Goal: Navigation & Orientation: Find specific page/section

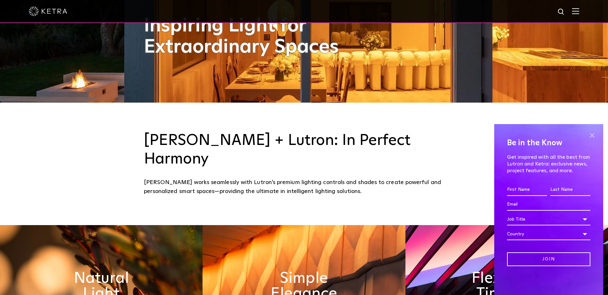
click at [593, 137] on span at bounding box center [592, 135] width 10 height 10
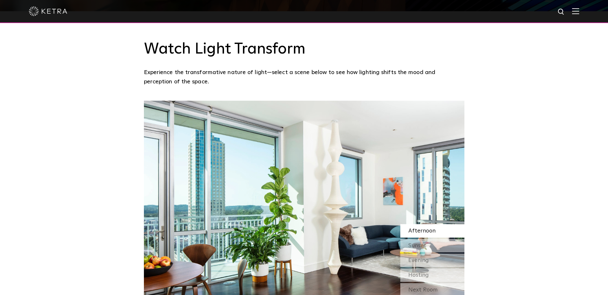
scroll to position [545, 0]
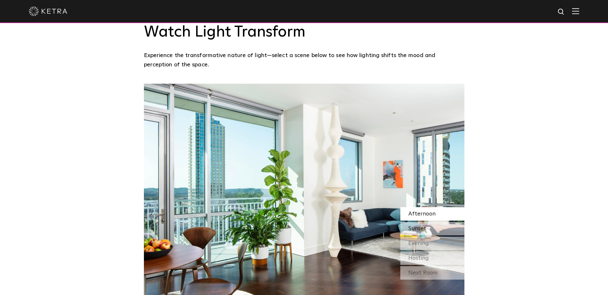
click at [412, 226] on span "Sunset" at bounding box center [417, 229] width 18 height 6
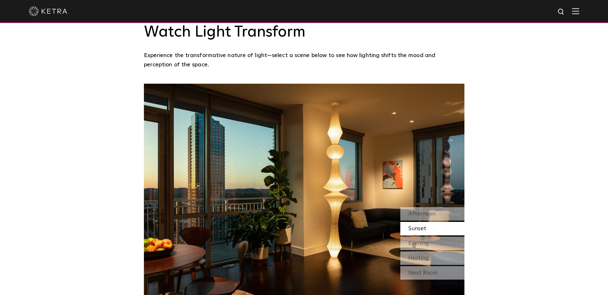
scroll to position [577, 0]
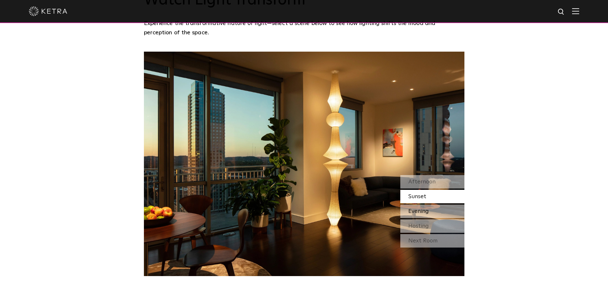
click at [429, 205] on div "Evening" at bounding box center [432, 211] width 64 height 13
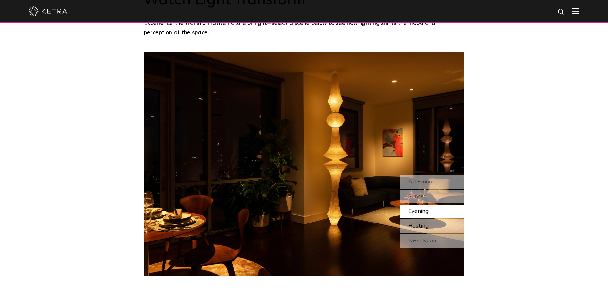
click at [428, 223] on span "Hosting" at bounding box center [418, 226] width 21 height 6
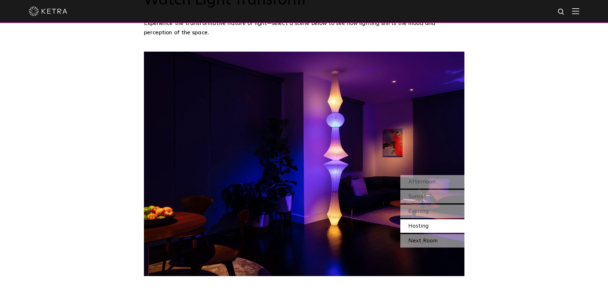
click at [427, 234] on div "Next Room" at bounding box center [432, 240] width 64 height 13
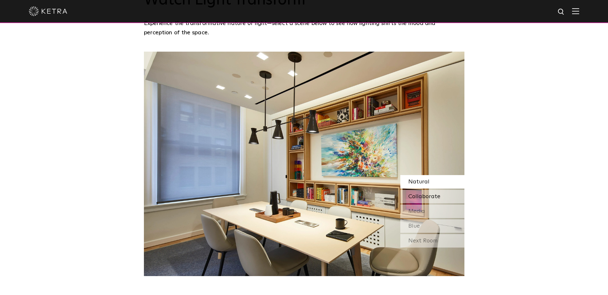
click at [425, 190] on div "Collaborate" at bounding box center [432, 196] width 64 height 13
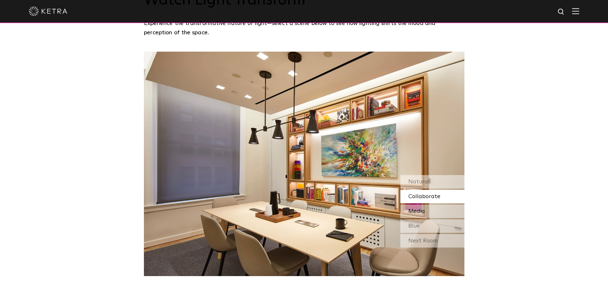
click at [407, 205] on div "Media" at bounding box center [432, 211] width 64 height 13
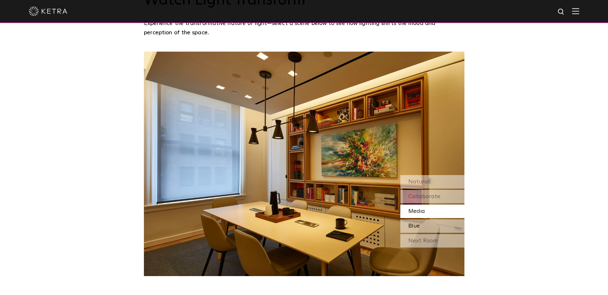
click at [410, 223] on span "Blue" at bounding box center [414, 226] width 12 height 6
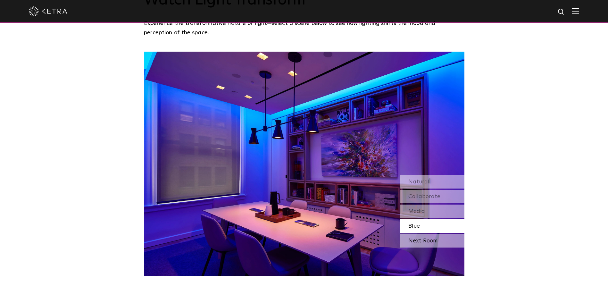
click at [413, 234] on div "Next Room" at bounding box center [432, 240] width 64 height 13
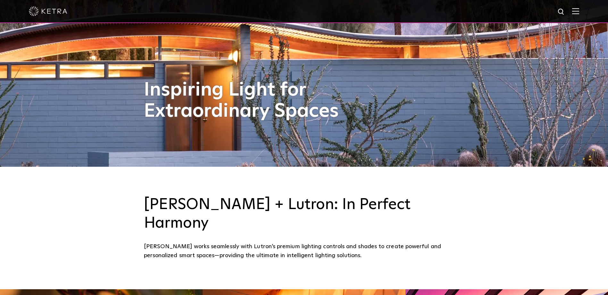
scroll to position [0, 0]
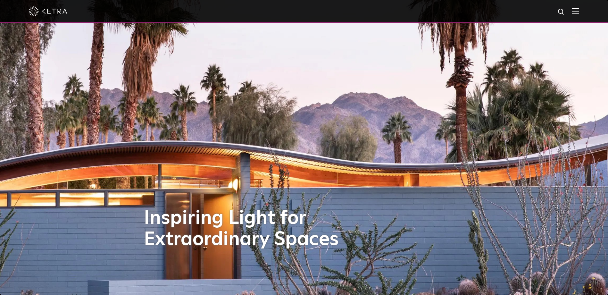
click at [573, 13] on div at bounding box center [304, 11] width 550 height 22
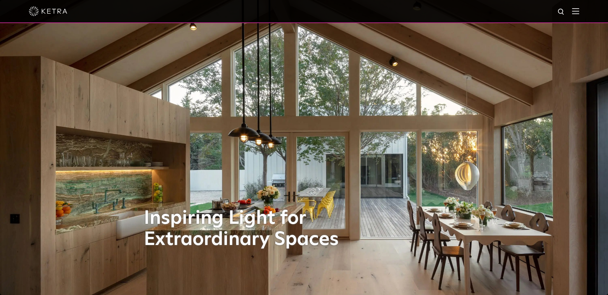
click at [579, 11] on img at bounding box center [575, 11] width 7 height 6
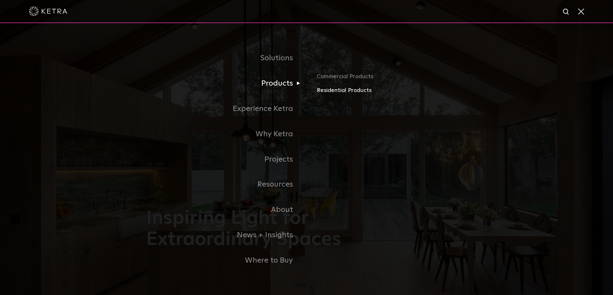
click at [325, 94] on link "Residential Products" at bounding box center [392, 90] width 150 height 9
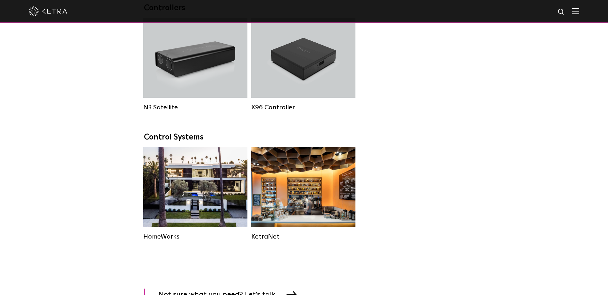
scroll to position [834, 0]
